Goal: Book appointment/travel/reservation

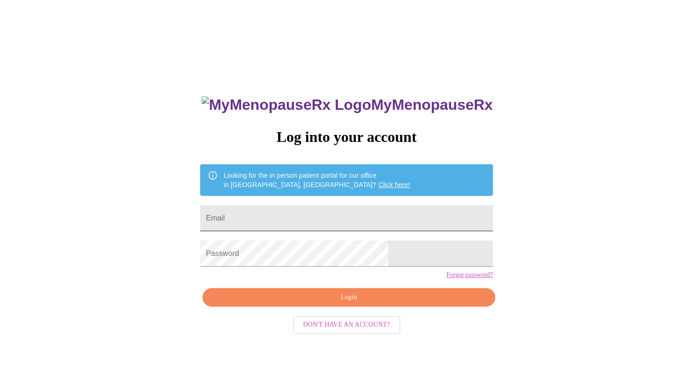
click at [307, 218] on input "Email" at bounding box center [346, 218] width 292 height 26
type input "stacynunnelee@gmail.com"
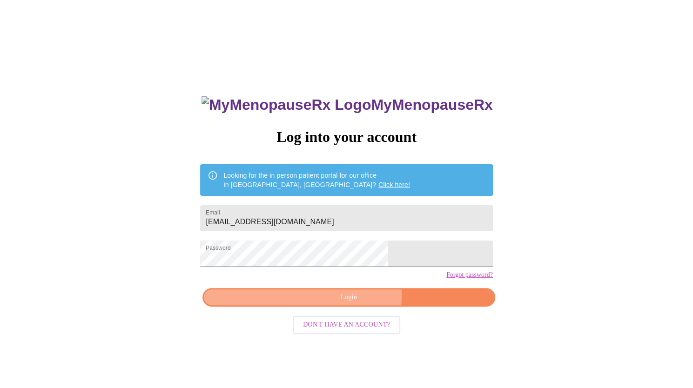
click at [354, 304] on span "Login" at bounding box center [348, 298] width 271 height 12
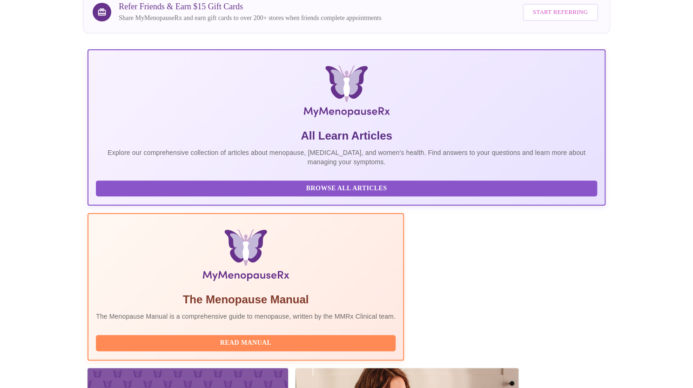
scroll to position [121, 0]
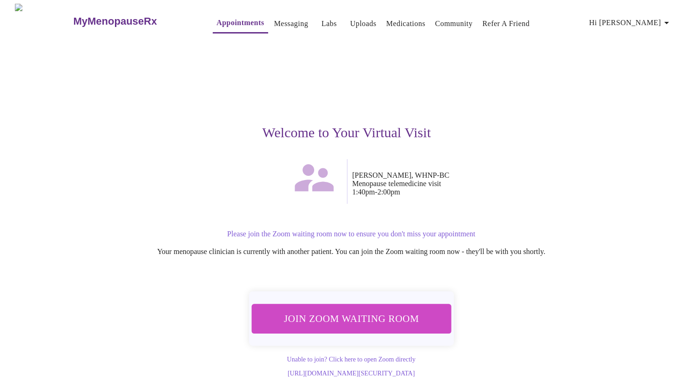
click at [372, 311] on span "Join Zoom Waiting Room" at bounding box center [350, 318] width 175 height 17
click at [344, 312] on span "Join Zoom Waiting Room" at bounding box center [350, 318] width 175 height 17
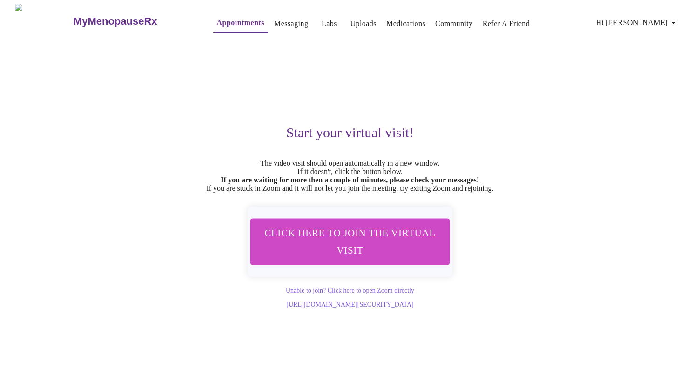
click at [322, 20] on link "Labs" at bounding box center [329, 23] width 15 height 13
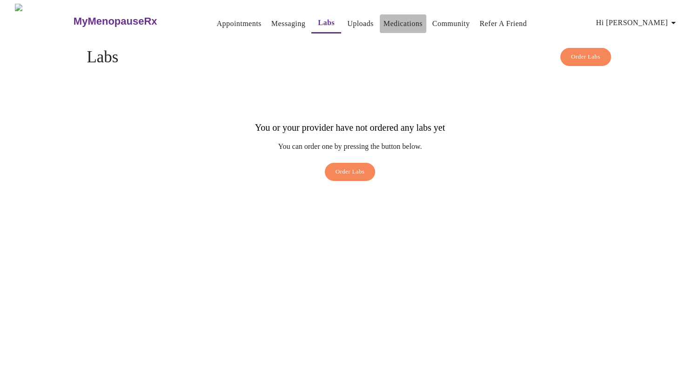
click at [395, 23] on link "Medications" at bounding box center [403, 23] width 39 height 13
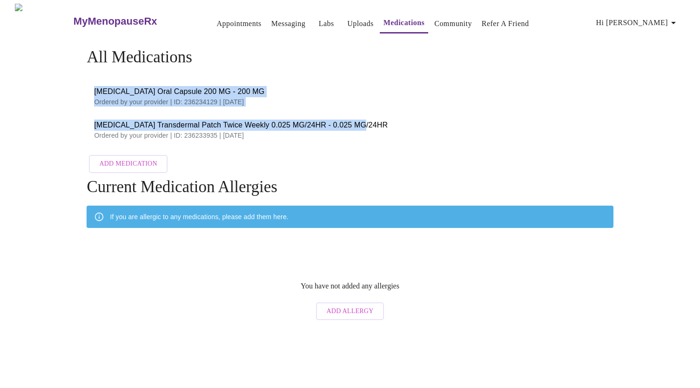
drag, startPoint x: 361, startPoint y: 123, endPoint x: 80, endPoint y: 89, distance: 283.7
click at [80, 89] on div "All Medications Progesterone Oral Capsule 200 MG - 200 MG Ordered by your provi…" at bounding box center [350, 186] width 596 height 277
copy ul "Progesterone Oral Capsule 200 MG - 200 MG Ordered by your provider | ID: 236234…"
click at [402, 21] on link "Medications" at bounding box center [404, 22] width 41 height 13
click at [271, 19] on link "Messaging" at bounding box center [288, 23] width 34 height 13
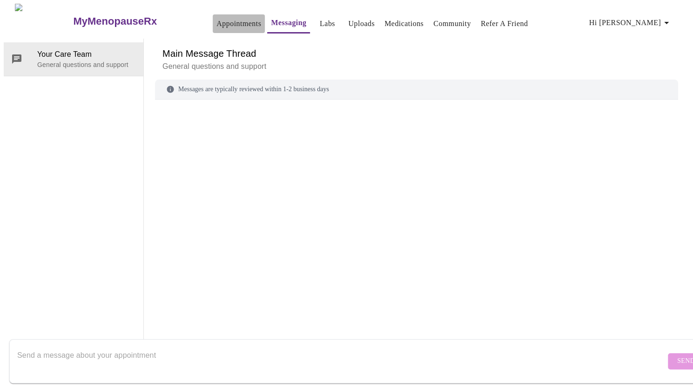
click at [224, 21] on link "Appointments" at bounding box center [238, 23] width 45 height 13
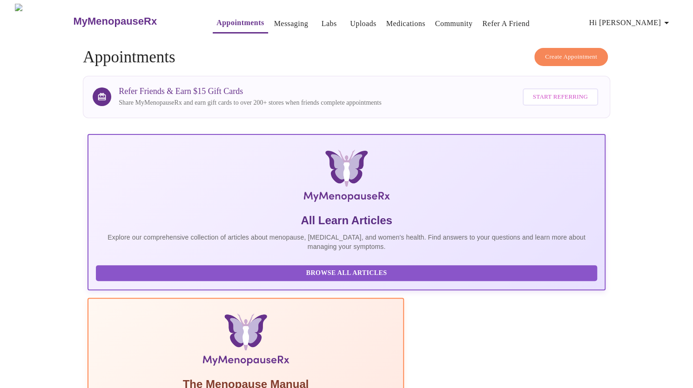
click at [656, 19] on span "Hi [PERSON_NAME]" at bounding box center [630, 22] width 83 height 13
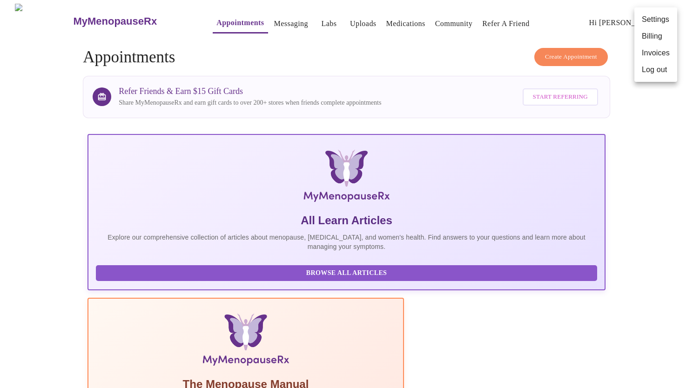
click at [52, 212] on div at bounding box center [350, 194] width 700 height 388
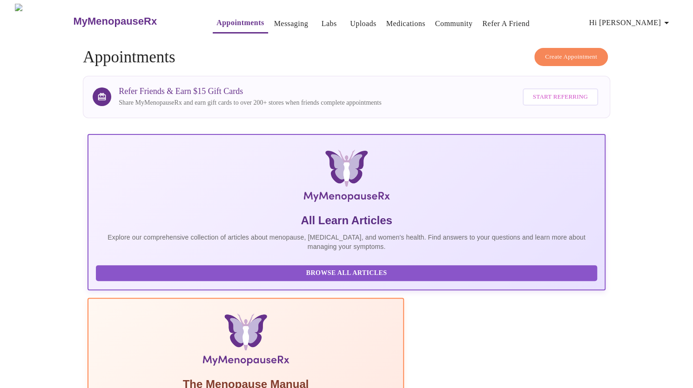
click at [274, 20] on link "Messaging" at bounding box center [291, 23] width 34 height 13
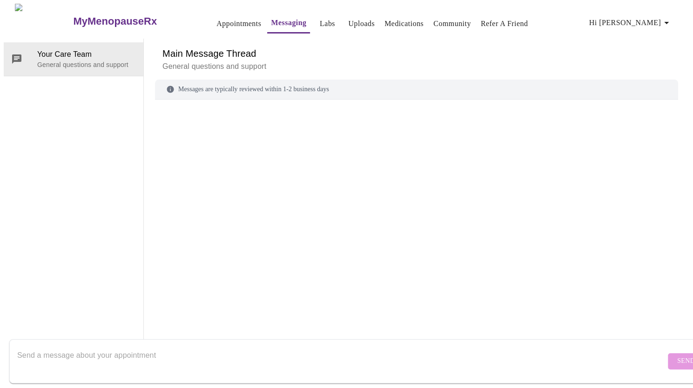
scroll to position [35, 0]
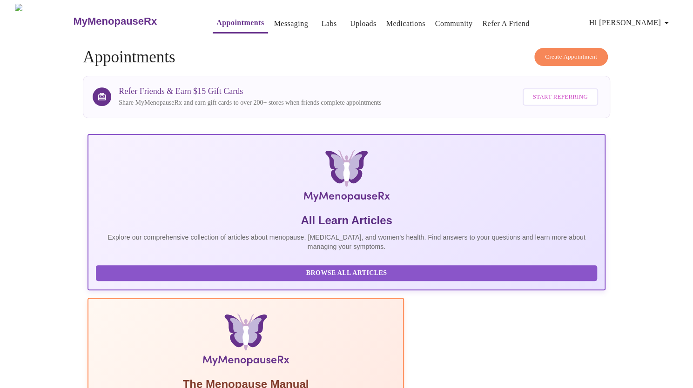
click at [322, 21] on link "Labs" at bounding box center [329, 23] width 15 height 13
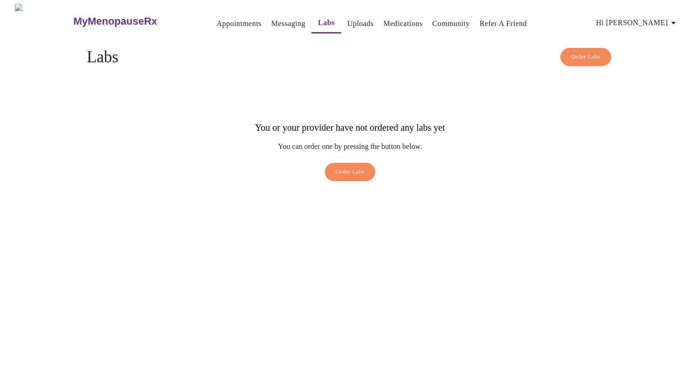
click at [384, 17] on link "Medications" at bounding box center [403, 23] width 39 height 13
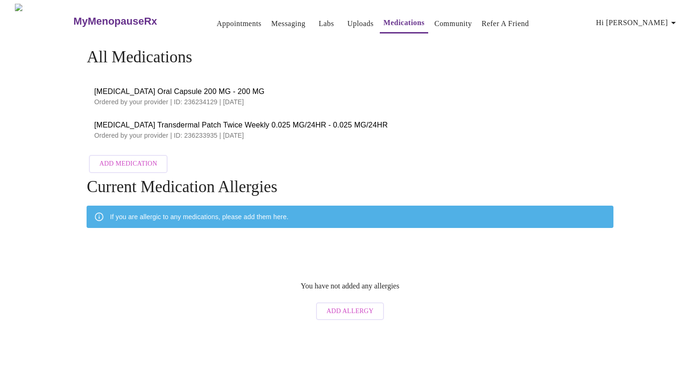
click at [182, 126] on span "Estradiol Transdermal Patch Twice Weekly 0.025 MG/24HR - 0.025 MG/24HR" at bounding box center [350, 125] width 512 height 11
